Goal: Check status: Check status

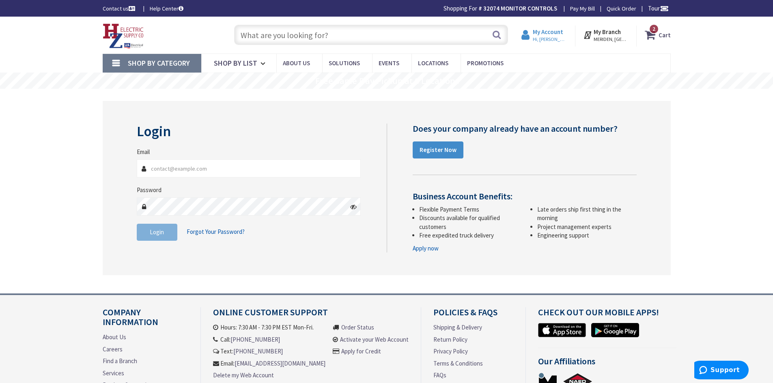
type input "[EMAIL_ADDRESS][DOMAIN_NAME]"
click at [553, 36] on span "Hi, [PERSON_NAME]" at bounding box center [550, 39] width 34 height 6
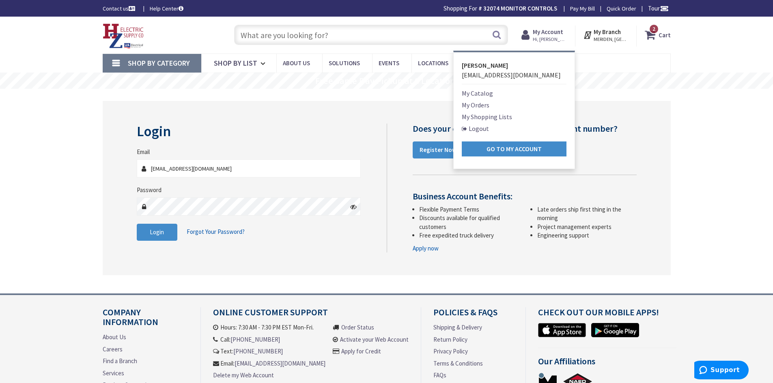
type input "[PERSON_NAME] Fountain, [GEOGRAPHIC_DATA], [GEOGRAPHIC_DATA]"
click at [481, 106] on link "My Orders" at bounding box center [476, 105] width 28 height 10
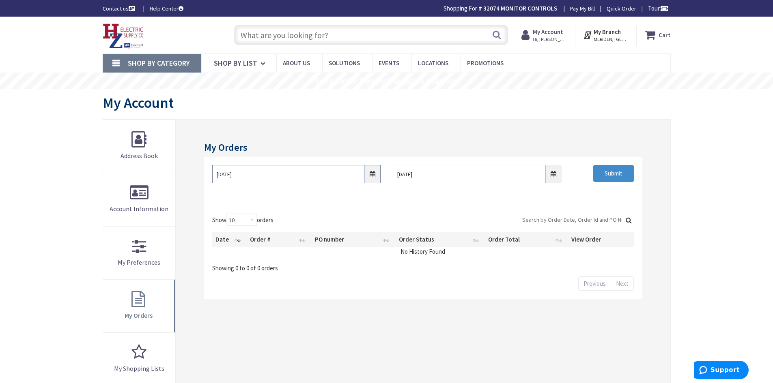
click at [373, 177] on input "[DATE]" at bounding box center [296, 174] width 168 height 18
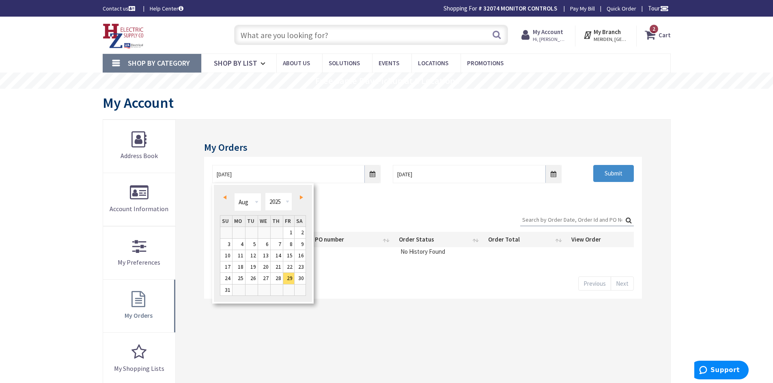
click at [228, 199] on link "Prev" at bounding box center [226, 197] width 11 height 11
click at [299, 198] on link "Next" at bounding box center [299, 197] width 11 height 11
click at [253, 232] on link "1" at bounding box center [251, 232] width 12 height 11
type input "[DATE]"
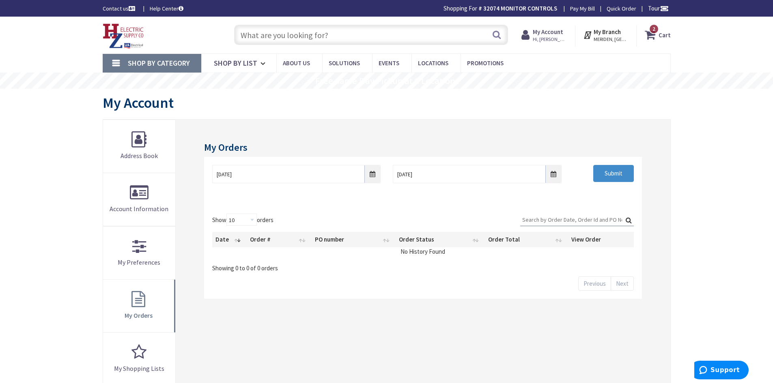
click at [573, 216] on input "Search:" at bounding box center [577, 220] width 114 height 12
type input "157487"
click at [629, 219] on label "Search: 157487" at bounding box center [577, 220] width 114 height 13
click at [629, 219] on input "157487" at bounding box center [577, 220] width 114 height 12
click at [626, 222] on label "Search: 157487" at bounding box center [577, 220] width 114 height 13
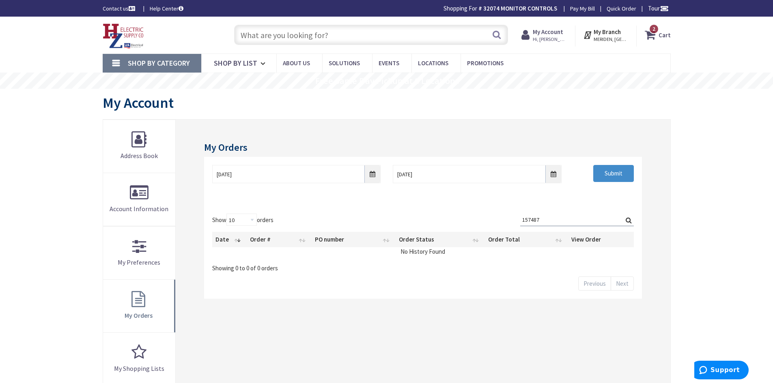
click at [626, 222] on input "157487" at bounding box center [577, 220] width 114 height 12
click at [562, 220] on input "157487" at bounding box center [577, 220] width 114 height 12
click at [627, 223] on label "Search: 157487" at bounding box center [577, 220] width 114 height 13
click at [627, 223] on input "157487" at bounding box center [577, 220] width 114 height 12
click at [628, 217] on label "Search: 157487" at bounding box center [577, 220] width 114 height 13
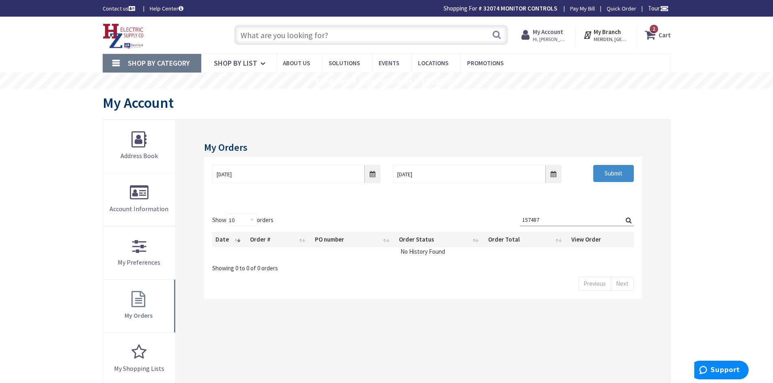
click at [628, 217] on input "157487" at bounding box center [577, 220] width 114 height 12
click at [616, 176] on input "Submit" at bounding box center [613, 173] width 41 height 17
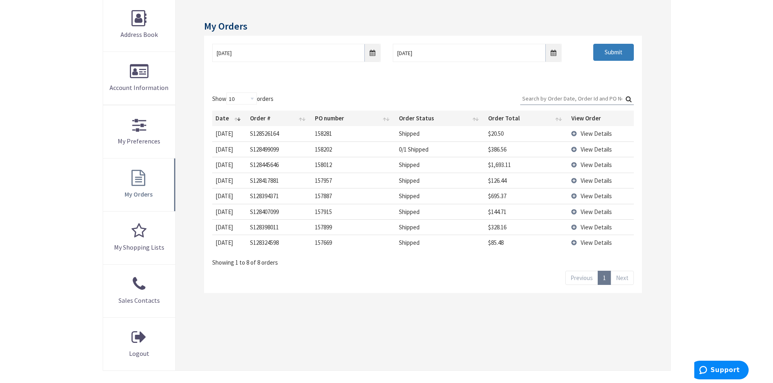
scroll to position [122, 0]
click at [372, 52] on input "[DATE]" at bounding box center [296, 52] width 168 height 18
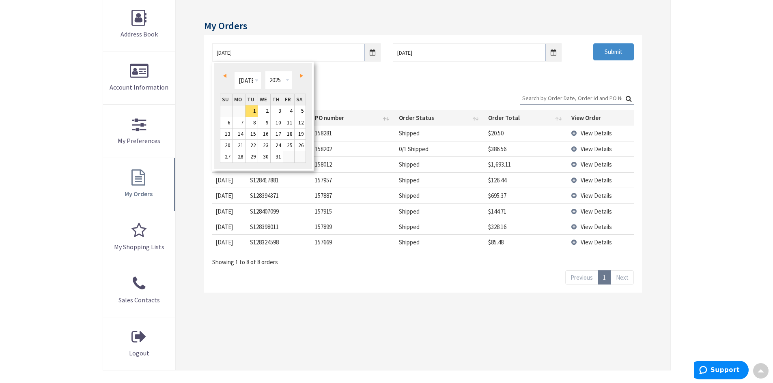
click at [226, 77] on span "Prev" at bounding box center [224, 76] width 3 height 4
click at [278, 109] on link "1" at bounding box center [277, 110] width 12 height 11
type input "[DATE]"
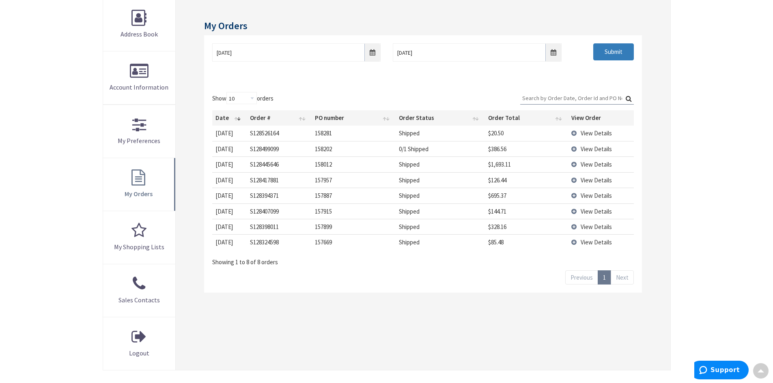
click at [614, 49] on input "Submit" at bounding box center [613, 51] width 41 height 17
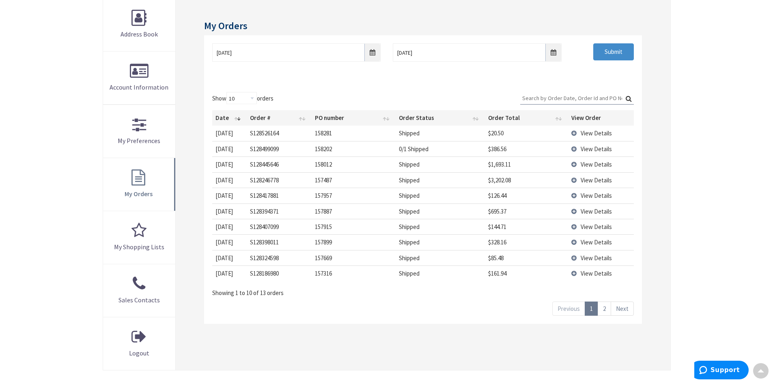
click at [604, 310] on link "2" at bounding box center [603, 309] width 13 height 14
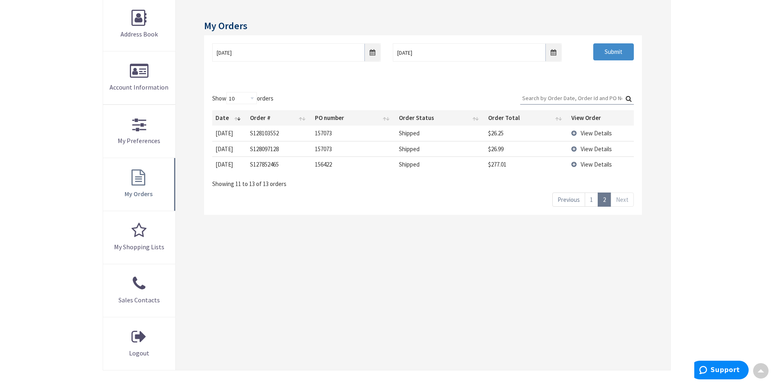
click at [587, 202] on link "1" at bounding box center [590, 200] width 13 height 14
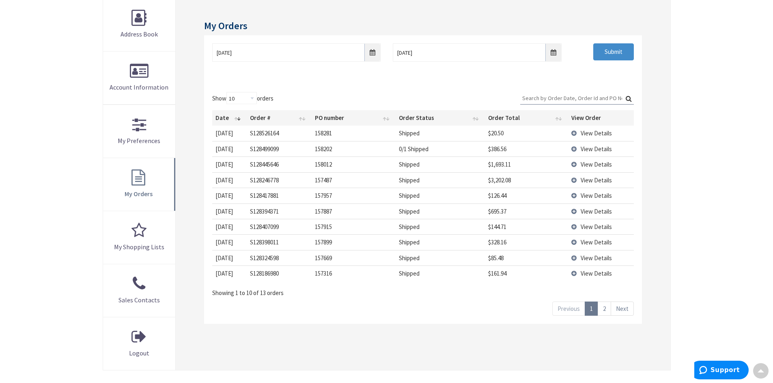
click at [573, 179] on td "View Details" at bounding box center [601, 179] width 66 height 15
